Goal: Answer question/provide support: Share knowledge or assist other users

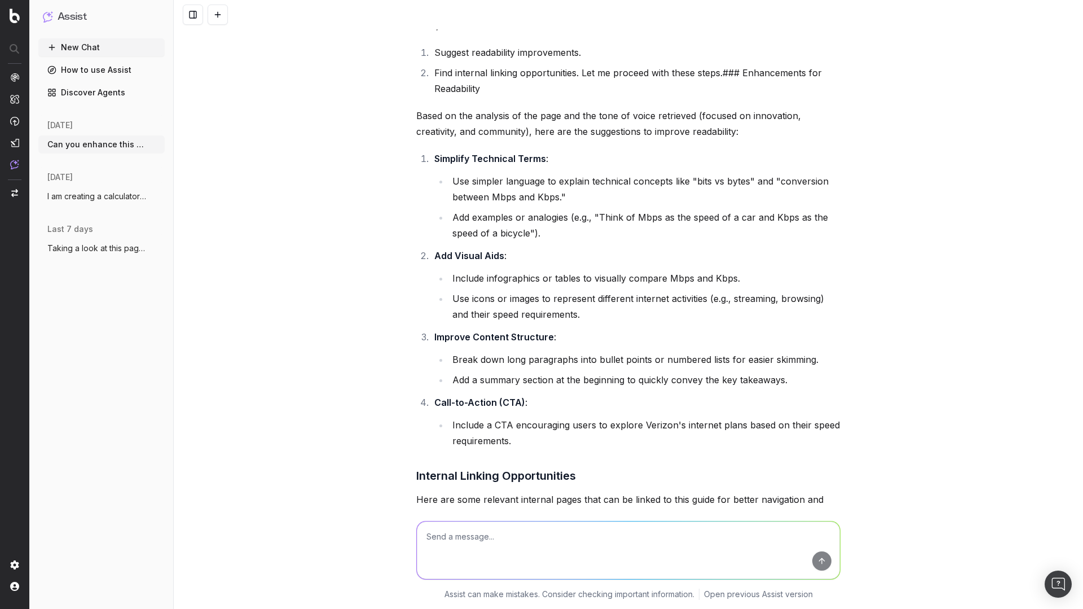
scroll to position [563, 0]
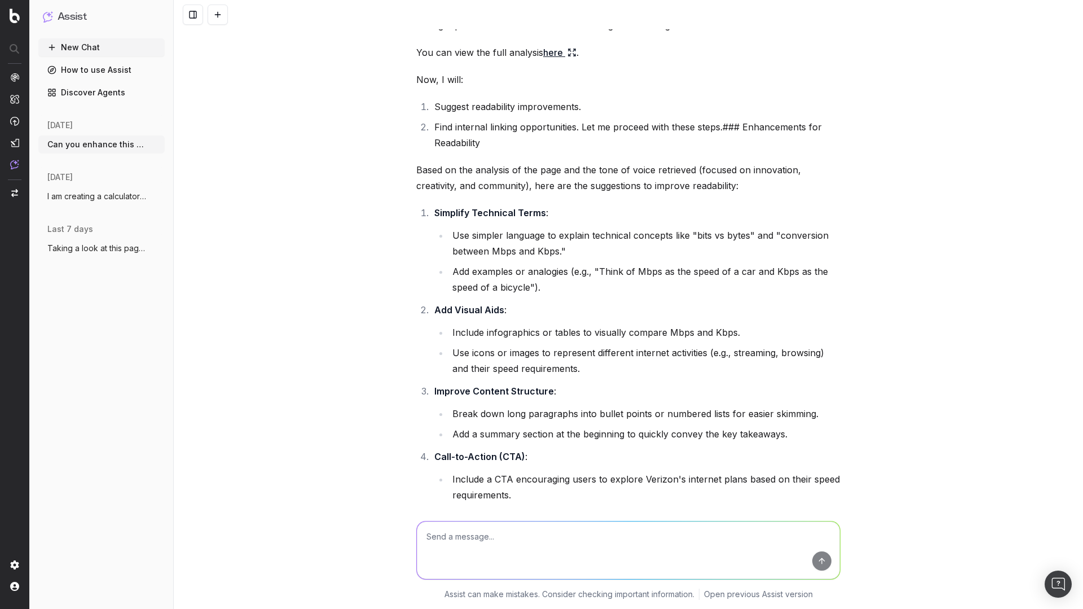
click at [516, 544] on textarea at bounding box center [628, 550] width 423 height 58
type textarea "Can you find a way to simplify this section"
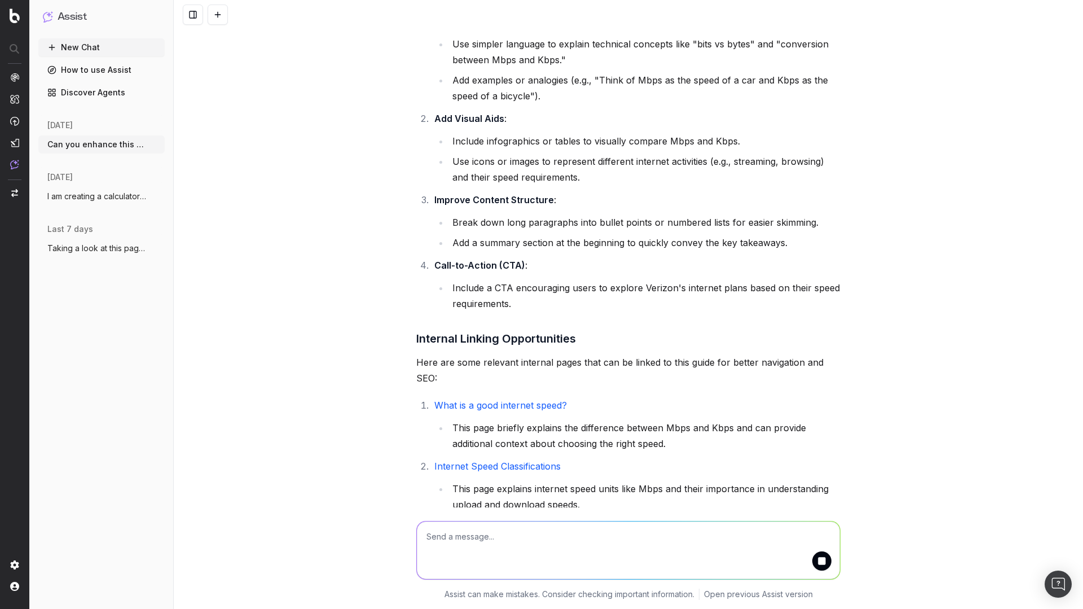
scroll to position [1129, 0]
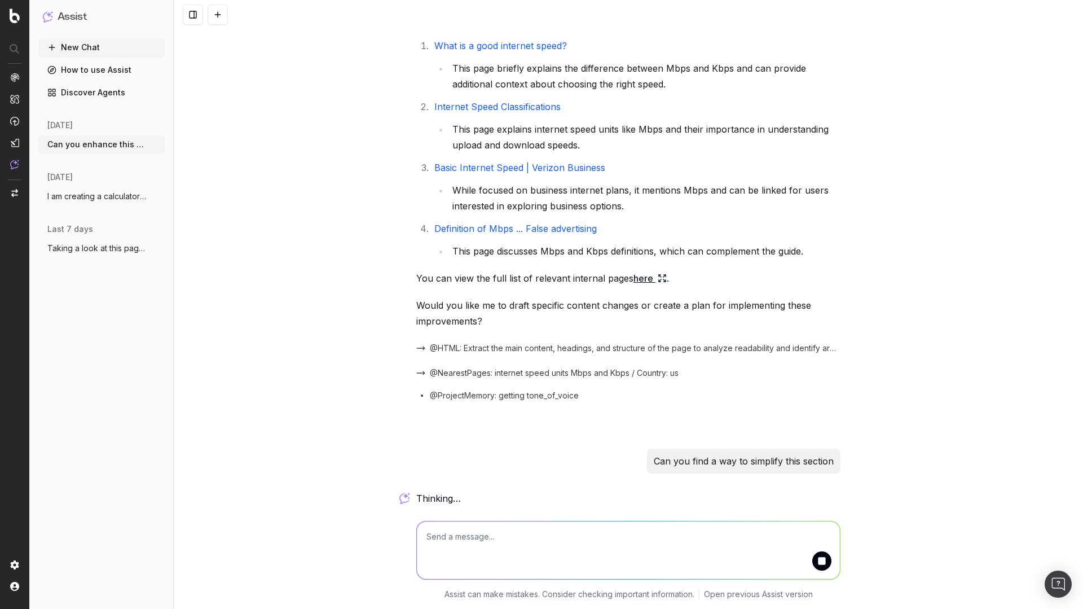
click at [469, 548] on textarea at bounding box center [628, 550] width 423 height 58
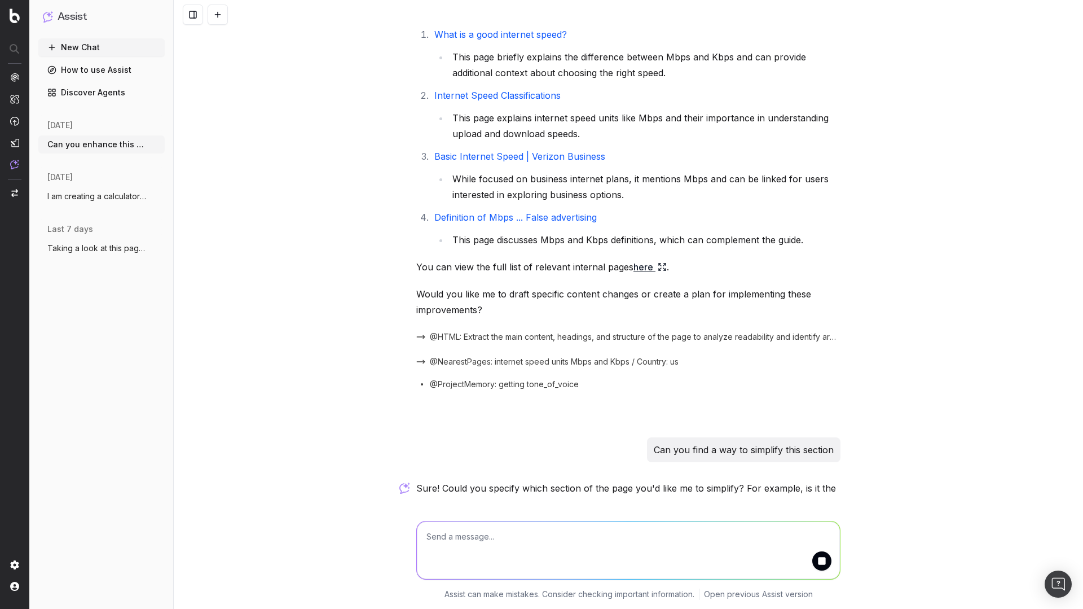
scroll to position [1156, 0]
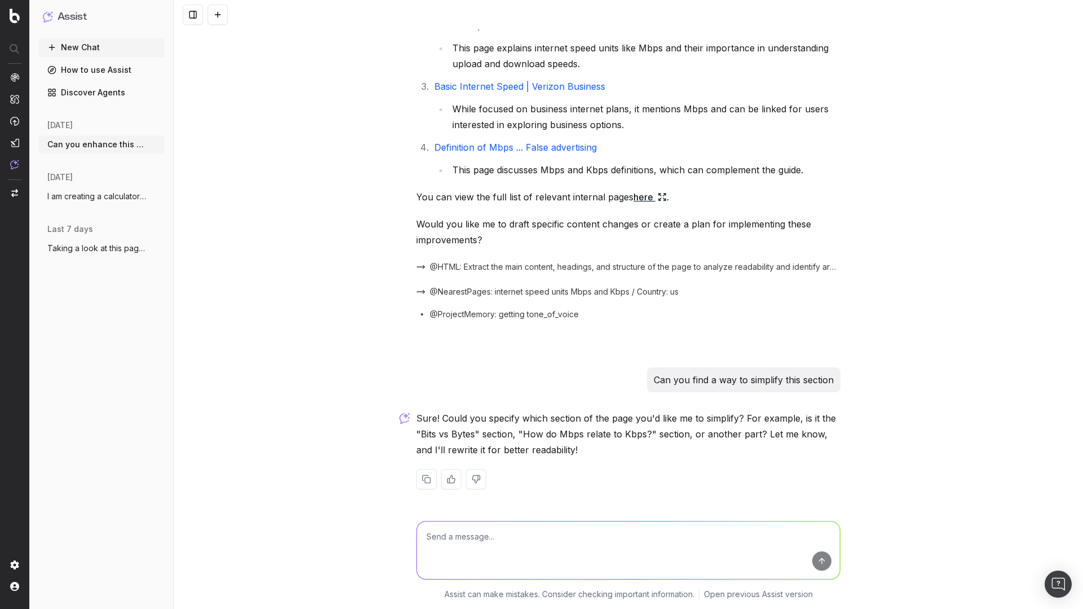
paste textarea "Lor ips dolo sit ame con adi elitsedd ei temporin ut labore etdolo. Magn aliqua…"
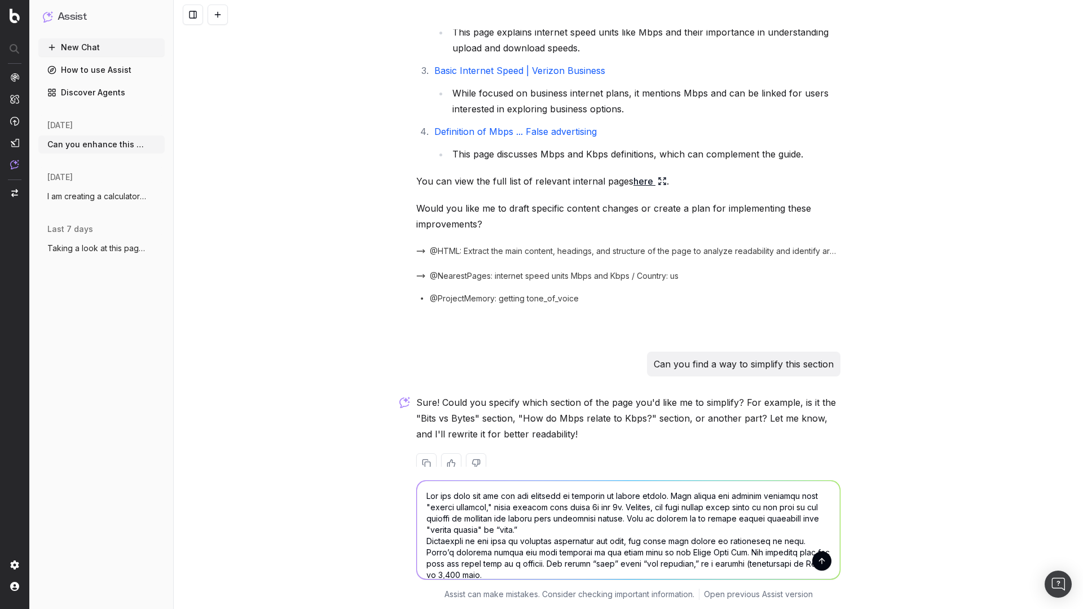
scroll to position [1320, 0]
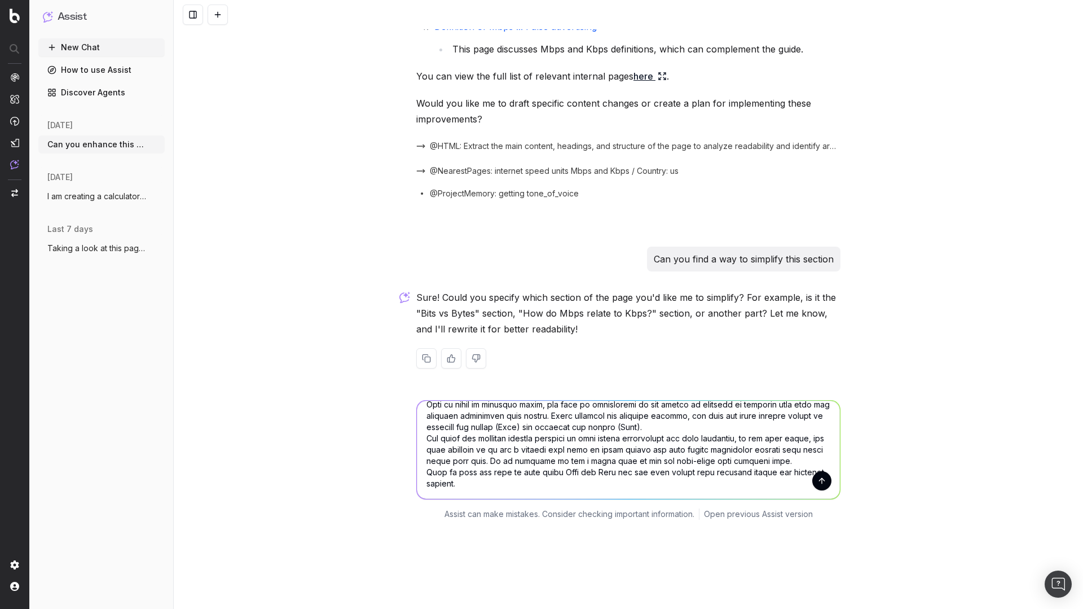
type textarea "Lor ips dolo sit ame con adi elitsedd ei temporin ut labore etdolo. Magn aliqua…"
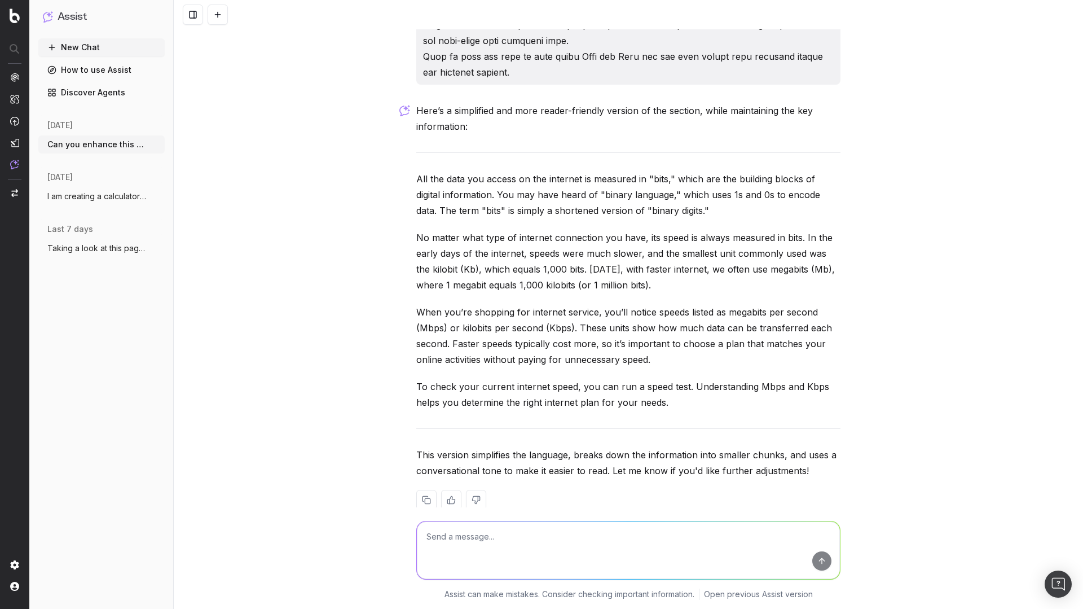
scroll to position [1907, 0]
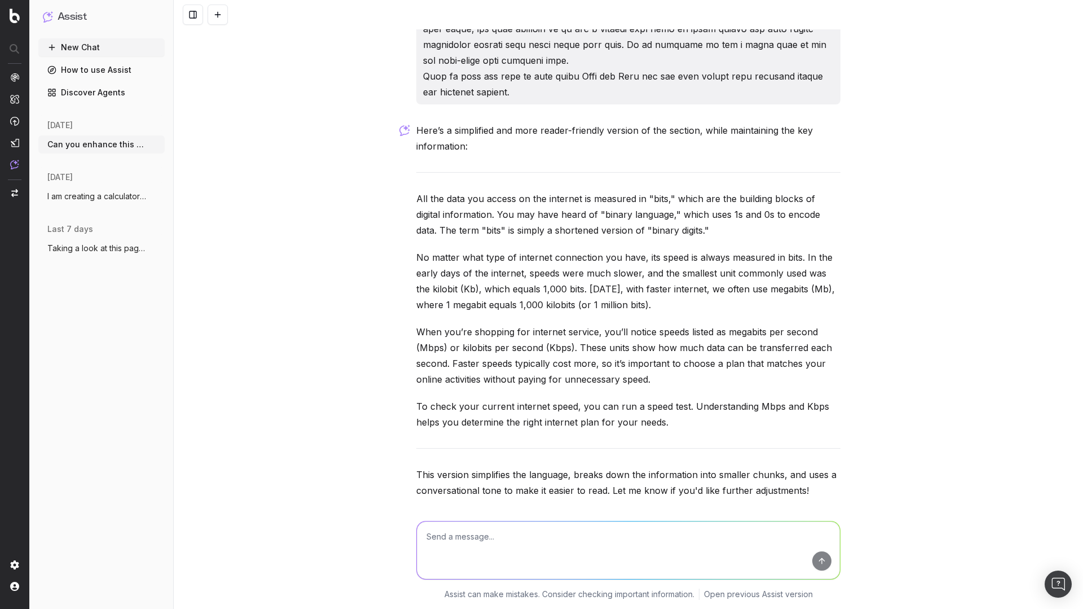
click at [727, 236] on p "All the data you access on the internet is measured in "bits," which are the bu…" at bounding box center [628, 214] width 424 height 47
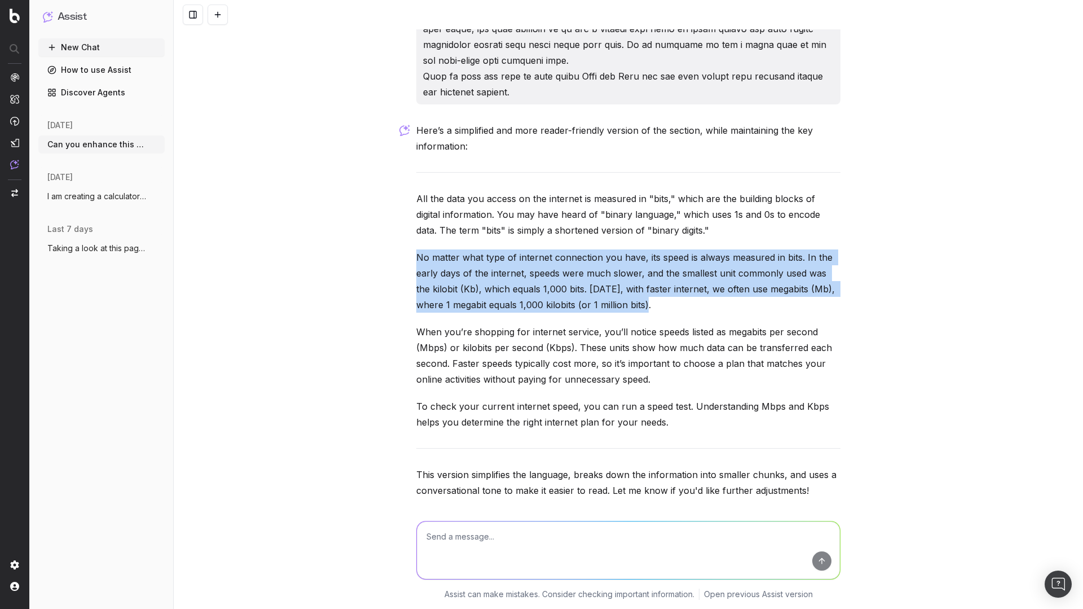
drag, startPoint x: 409, startPoint y: 274, endPoint x: 644, endPoint y: 324, distance: 240.6
copy p "No matter what type of internet connection you have, its speed is always measur…"
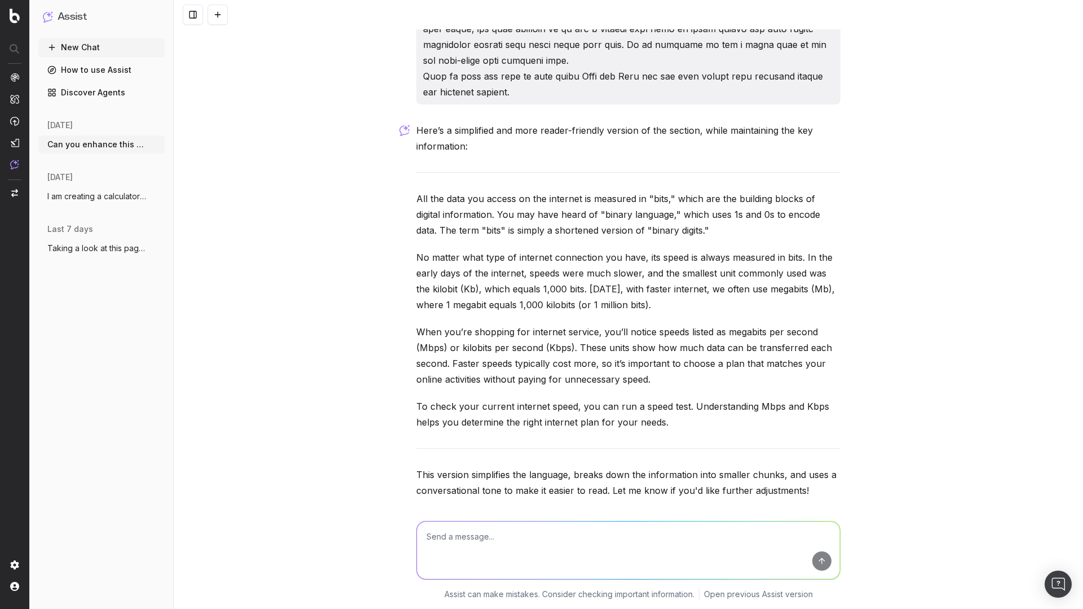
click at [907, 123] on div "Can you enhance this page for better readability, making it easier for users to…" at bounding box center [629, 304] width 910 height 609
click at [694, 290] on p "No matter what type of internet connection you have, its speed is always measur…" at bounding box center [628, 280] width 424 height 63
click at [666, 290] on p "No matter what type of internet connection you have, its speed is always measur…" at bounding box center [628, 280] width 424 height 63
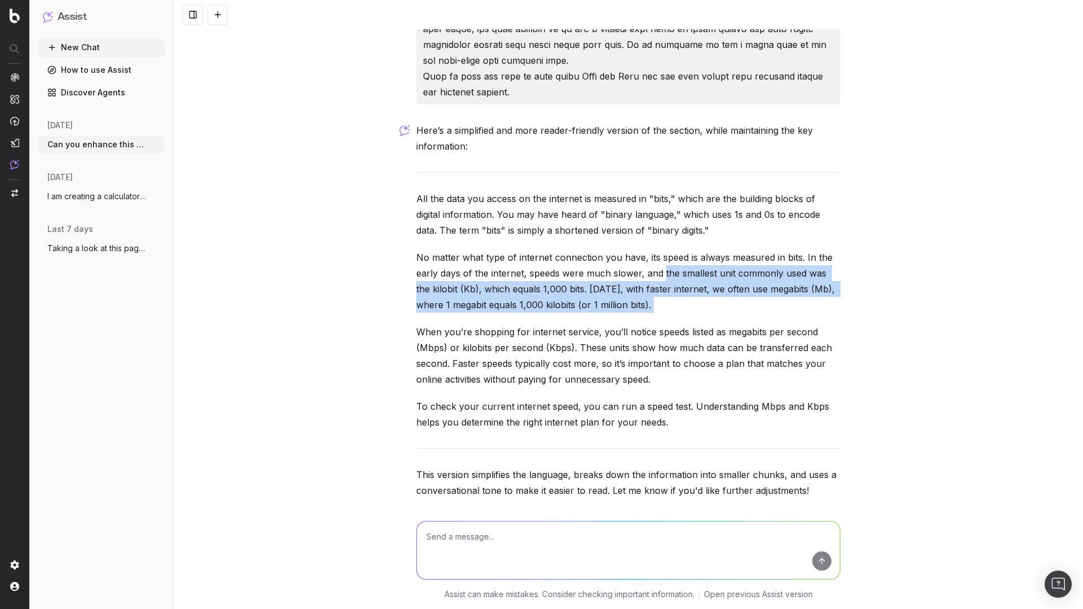
drag, startPoint x: 666, startPoint y: 290, endPoint x: 659, endPoint y: 318, distance: 29.3
click at [659, 313] on p "No matter what type of internet connection you have, its speed is always measur…" at bounding box center [628, 280] width 424 height 63
copy p "the smallest unit commonly used was the kilobit (Kb), which equals 1,000 bits. …"
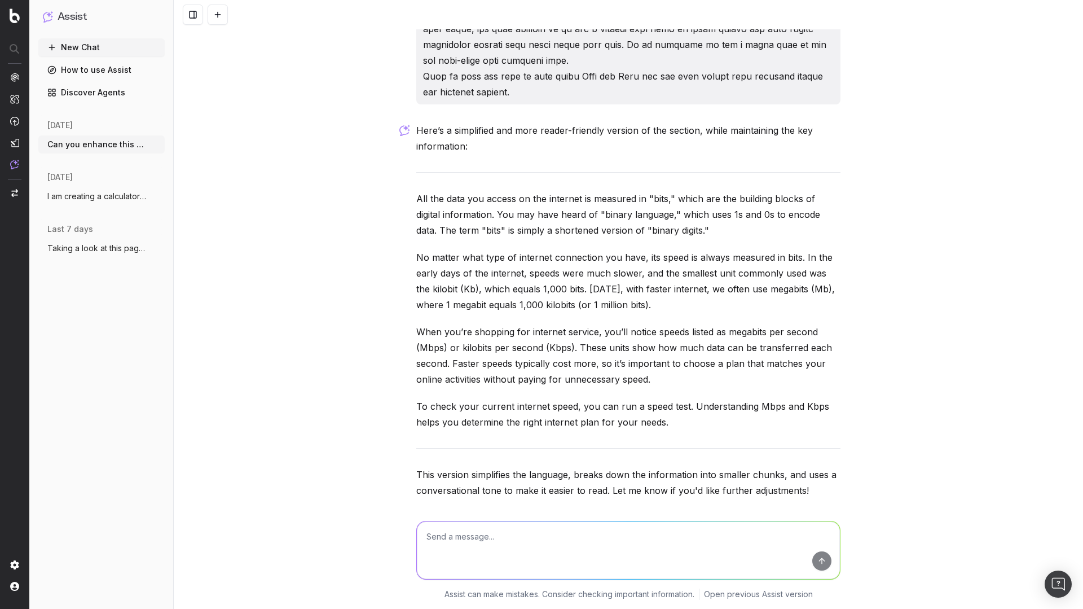
drag, startPoint x: 971, startPoint y: 184, endPoint x: 912, endPoint y: 10, distance: 183.4
click at [954, 174] on div "Can you enhance this page for better readability, making it easier for users to…" at bounding box center [629, 304] width 910 height 609
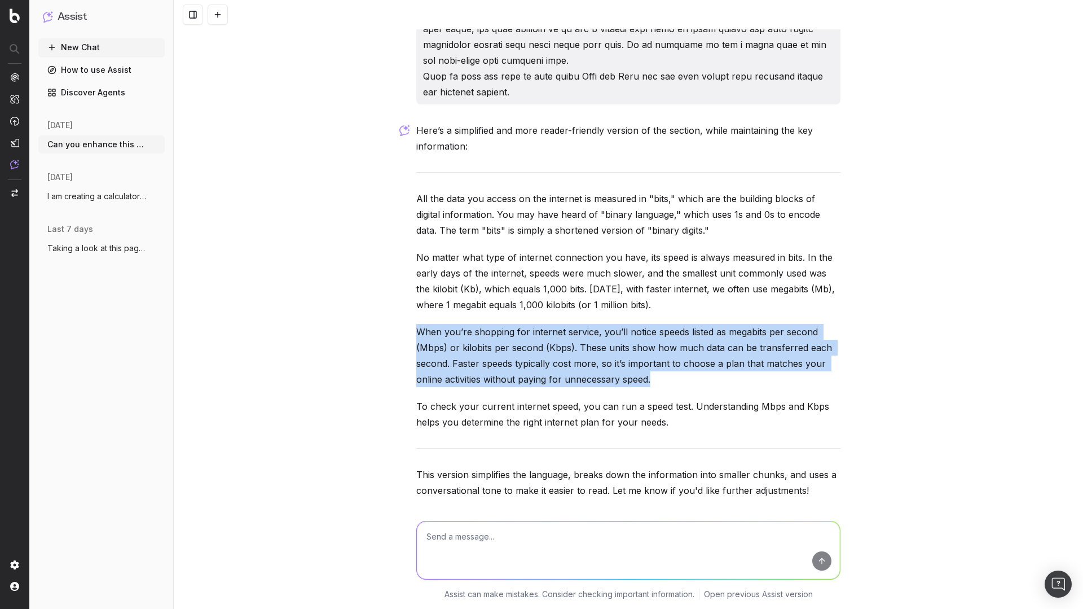
drag, startPoint x: 405, startPoint y: 345, endPoint x: 687, endPoint y: 401, distance: 287.5
click at [687, 401] on div "Can you enhance this page for better readability, making it easier for users to…" at bounding box center [629, 304] width 910 height 609
copy p "When you’re shopping for internet service, you’ll notice speeds listed as megab…"
click at [718, 339] on div "Here’s a simplified and more reader-friendly version of the section, while main…" at bounding box center [628, 334] width 424 height 425
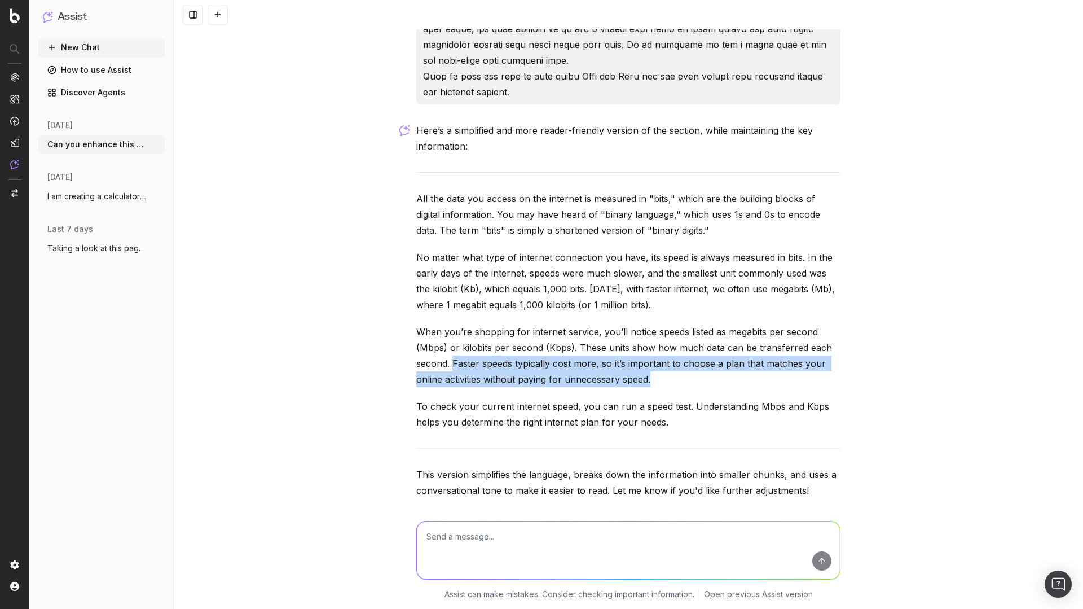
drag, startPoint x: 651, startPoint y: 391, endPoint x: 448, endPoint y: 382, distance: 203.3
click at [448, 382] on p "When you’re shopping for internet service, you’ll notice speeds listed as megab…" at bounding box center [628, 355] width 424 height 63
copy p "Faster speeds typically cost more, so it’s important to choose a plan that matc…"
click at [466, 339] on div "Here’s a simplified and more reader-friendly version of the section, while main…" at bounding box center [628, 334] width 424 height 425
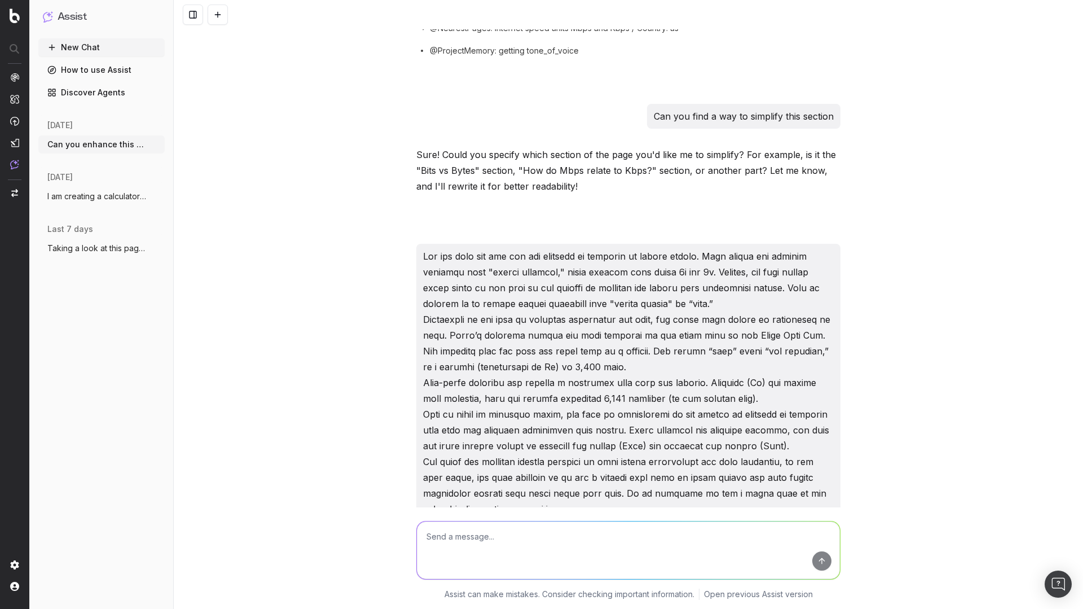
scroll to position [1455, 0]
